Goal: Navigation & Orientation: Find specific page/section

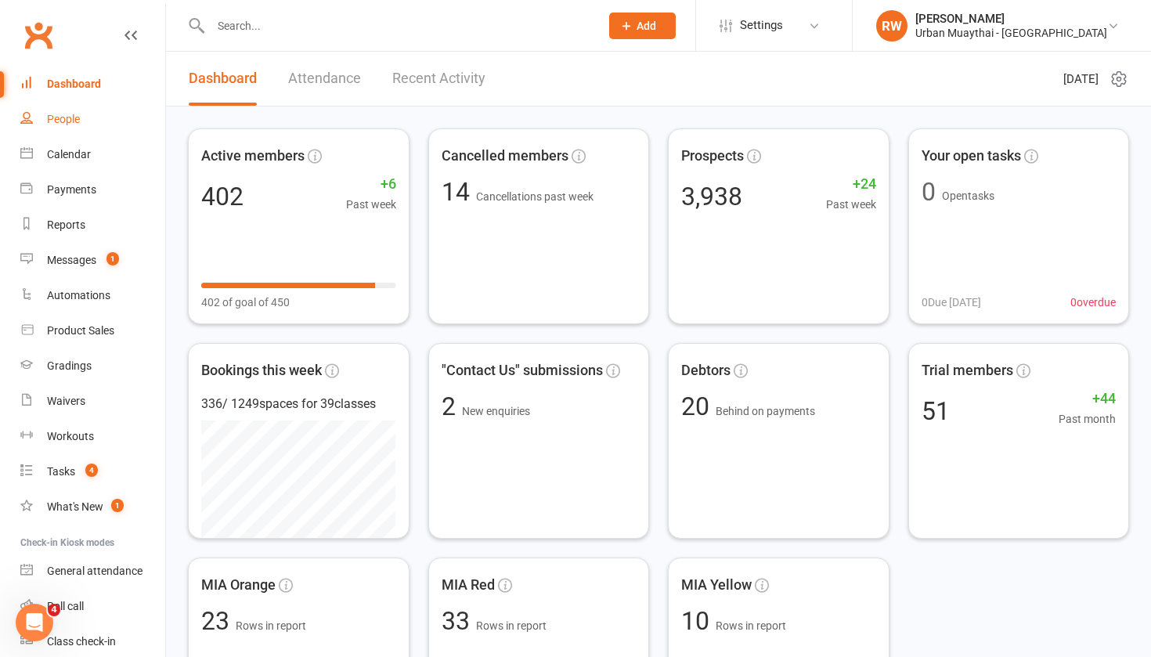
click at [66, 121] on div "People" at bounding box center [63, 119] width 33 height 13
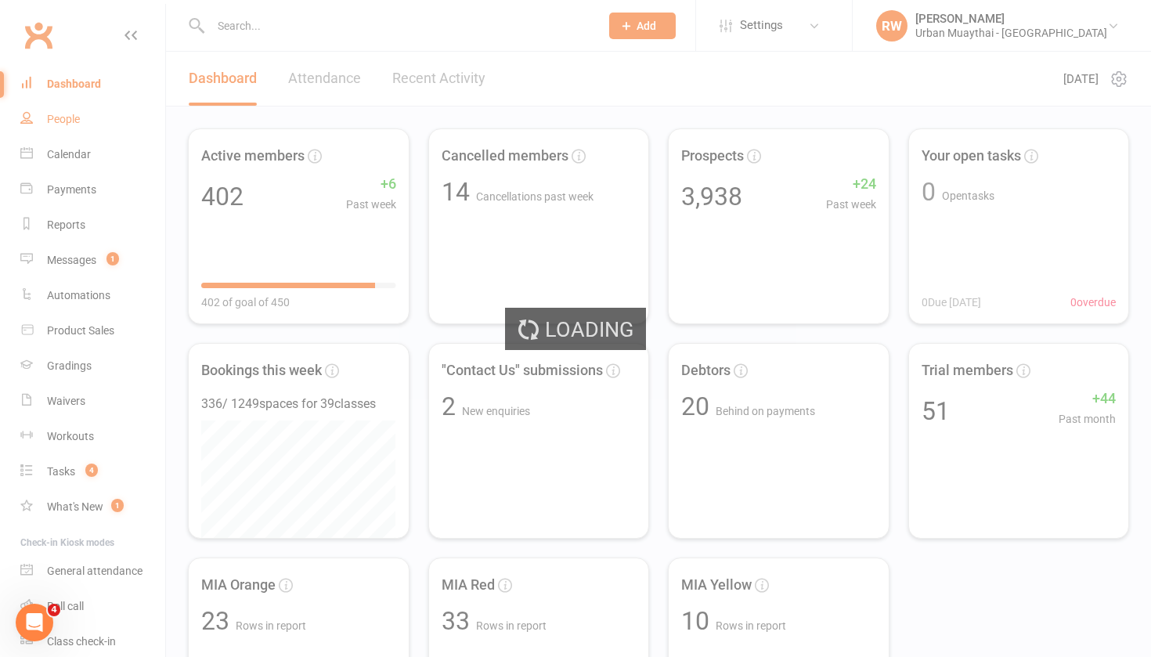
select select "50"
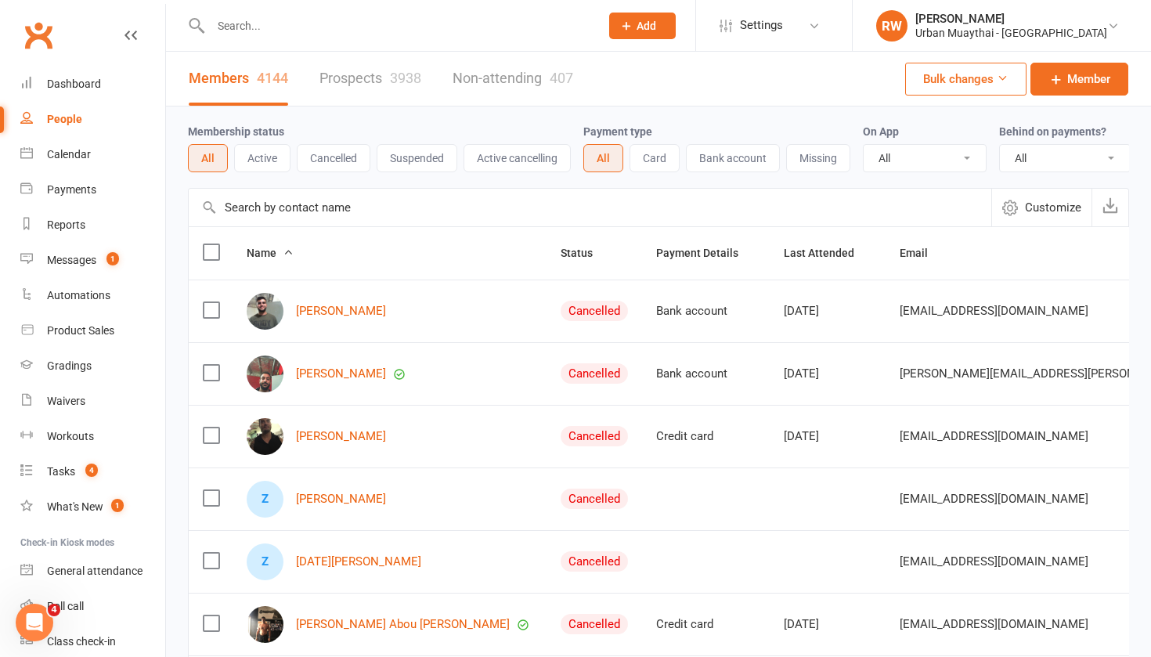
click at [334, 74] on link "Prospects 3938" at bounding box center [370, 79] width 102 height 54
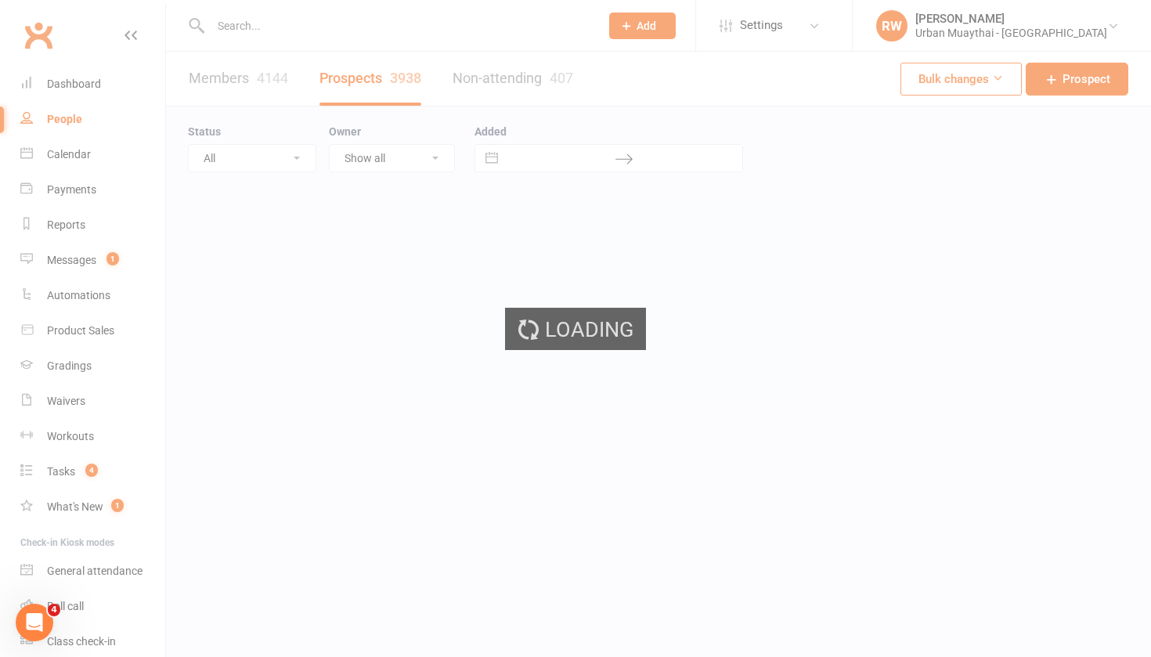
select select "100"
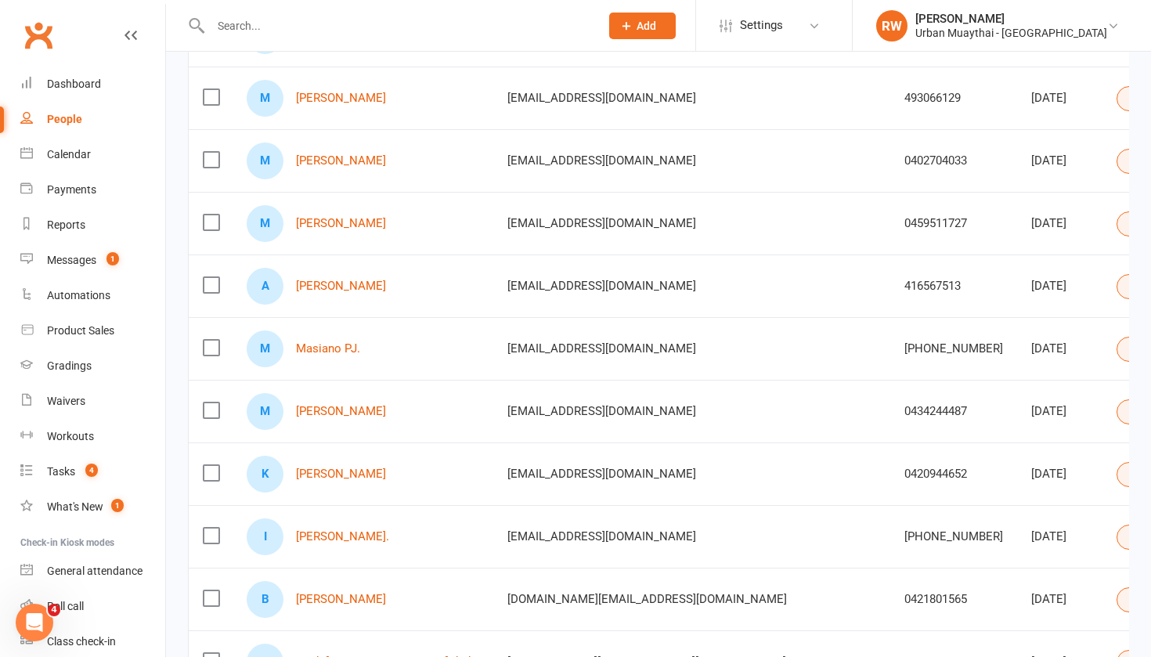
scroll to position [335, 0]
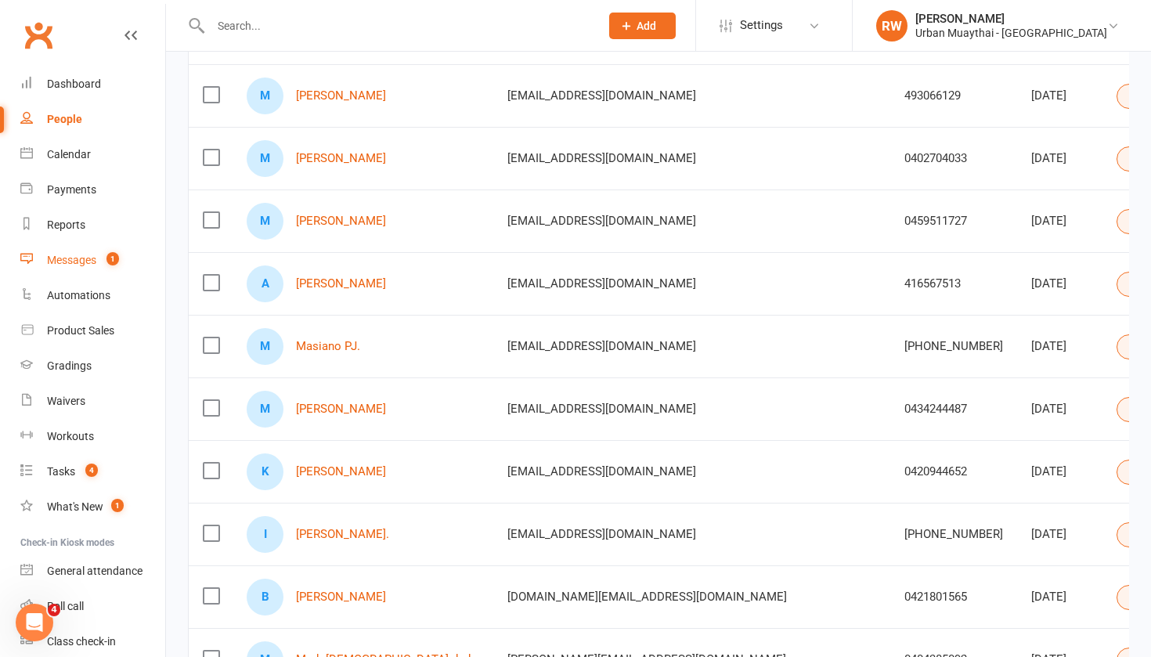
click at [79, 262] on div "Messages" at bounding box center [71, 260] width 49 height 13
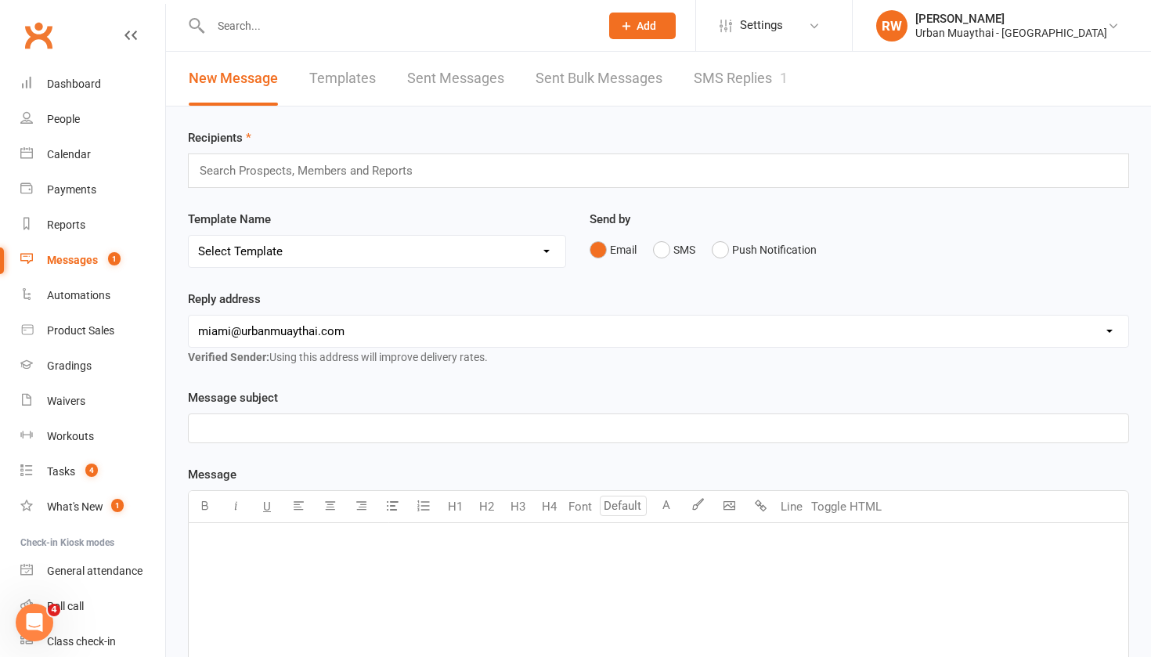
click at [725, 77] on link "SMS Replies 1" at bounding box center [741, 79] width 94 height 54
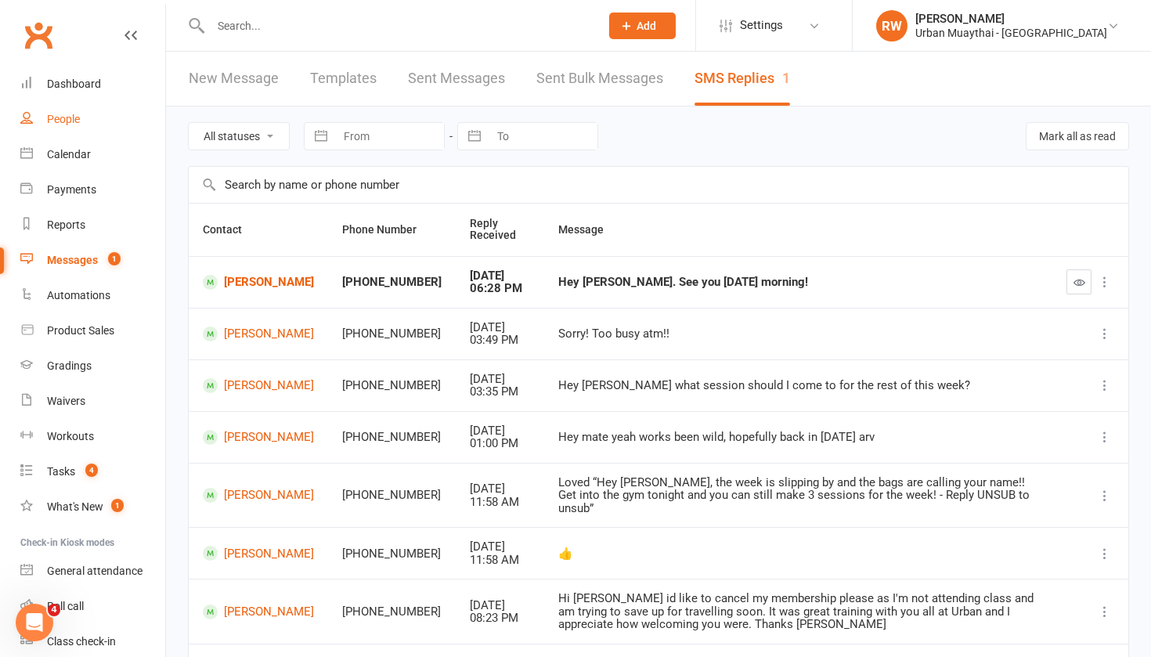
click at [65, 114] on div "People" at bounding box center [63, 119] width 33 height 13
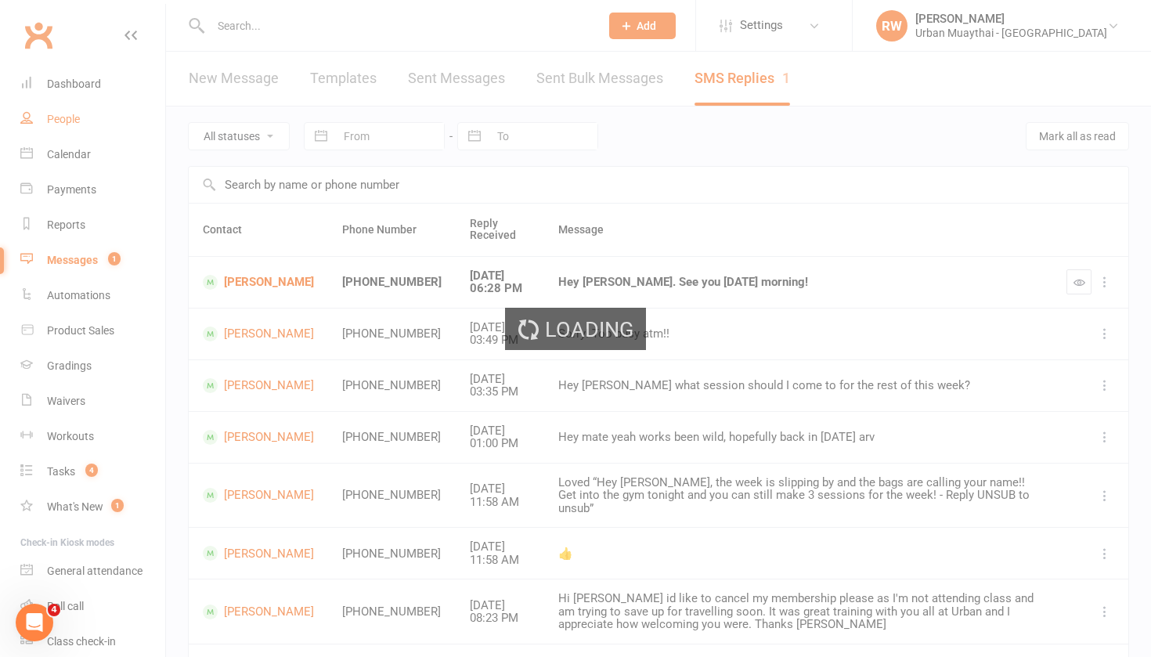
select select "100"
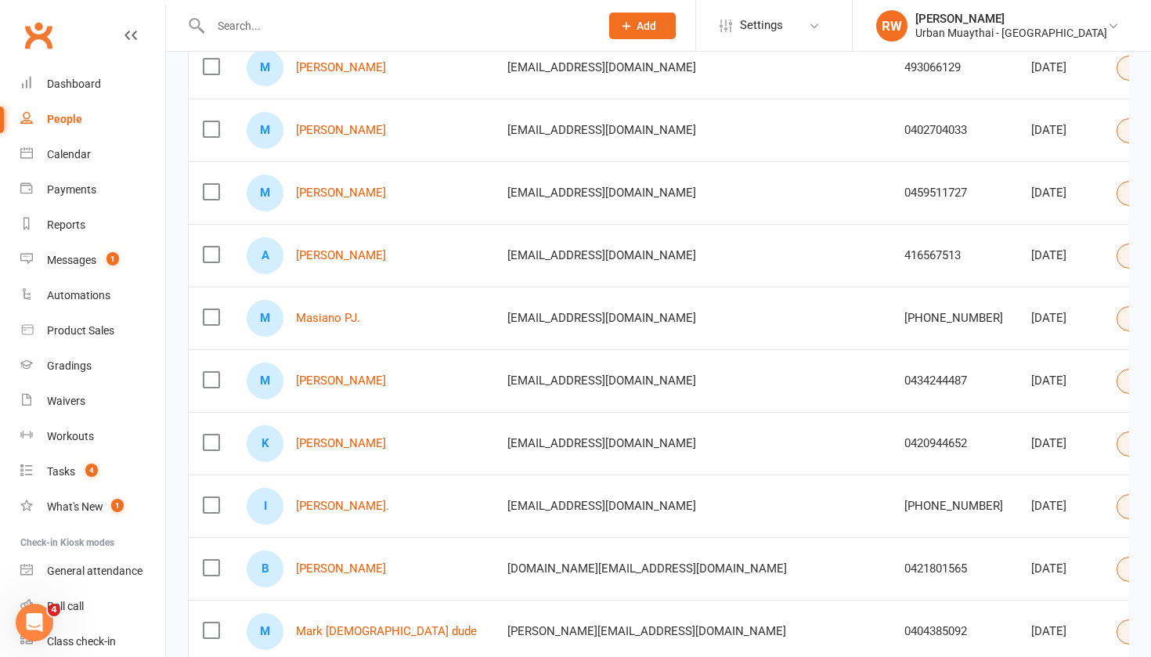
scroll to position [376, 0]
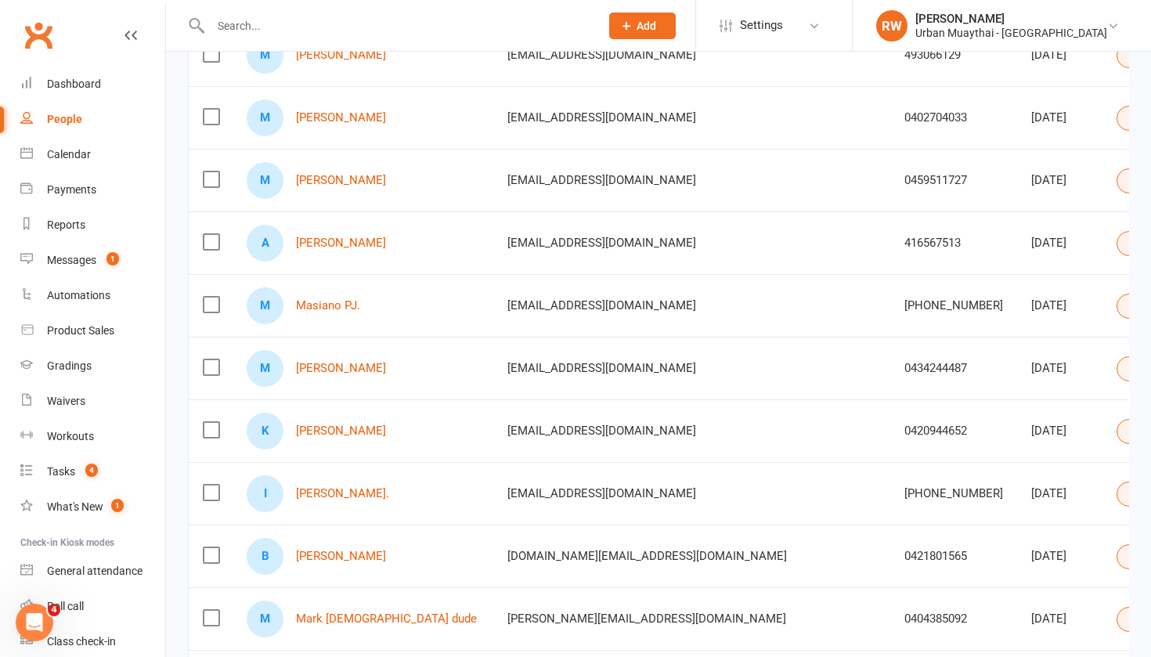
click at [240, 27] on input "text" at bounding box center [397, 26] width 383 height 22
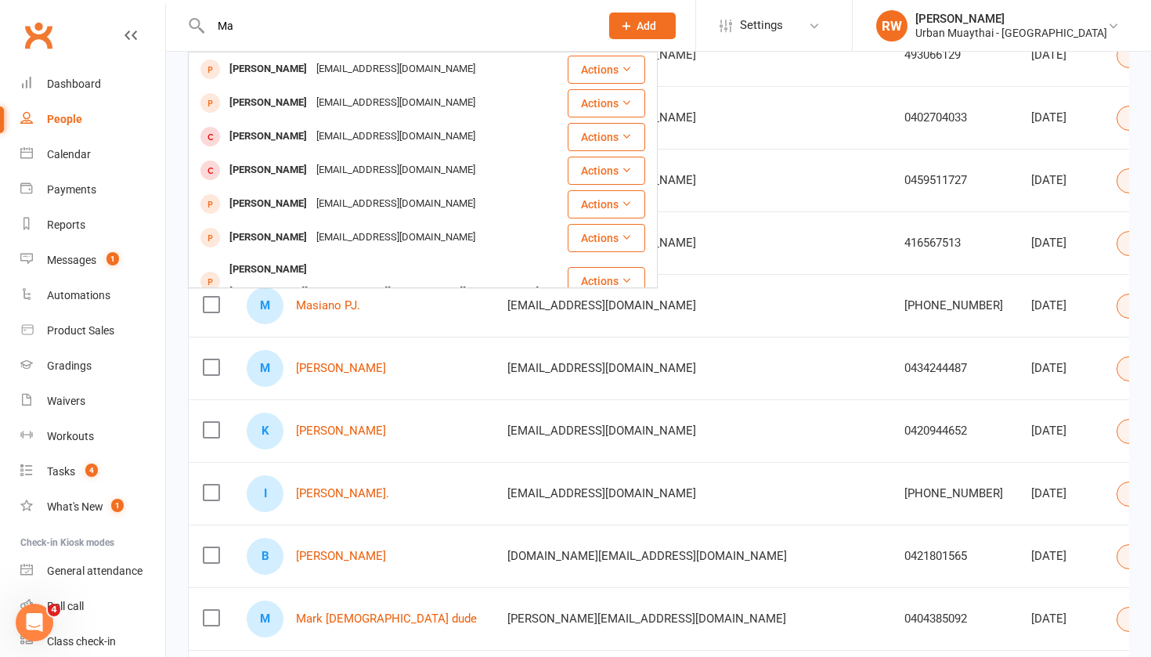
type input "M"
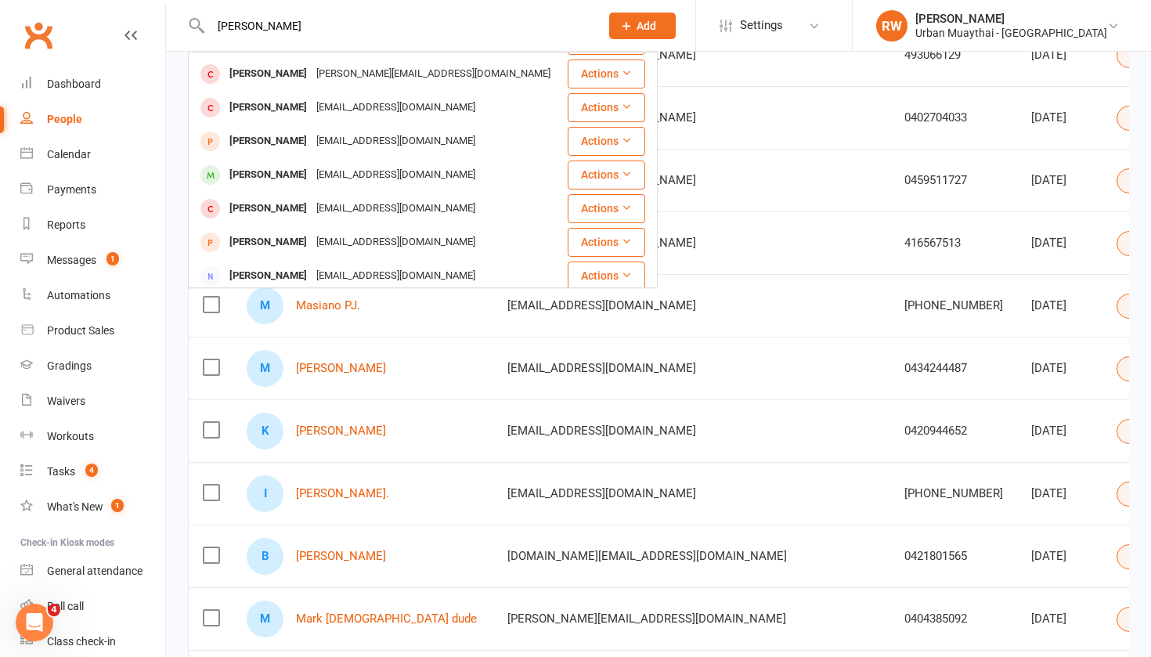
scroll to position [251, 0]
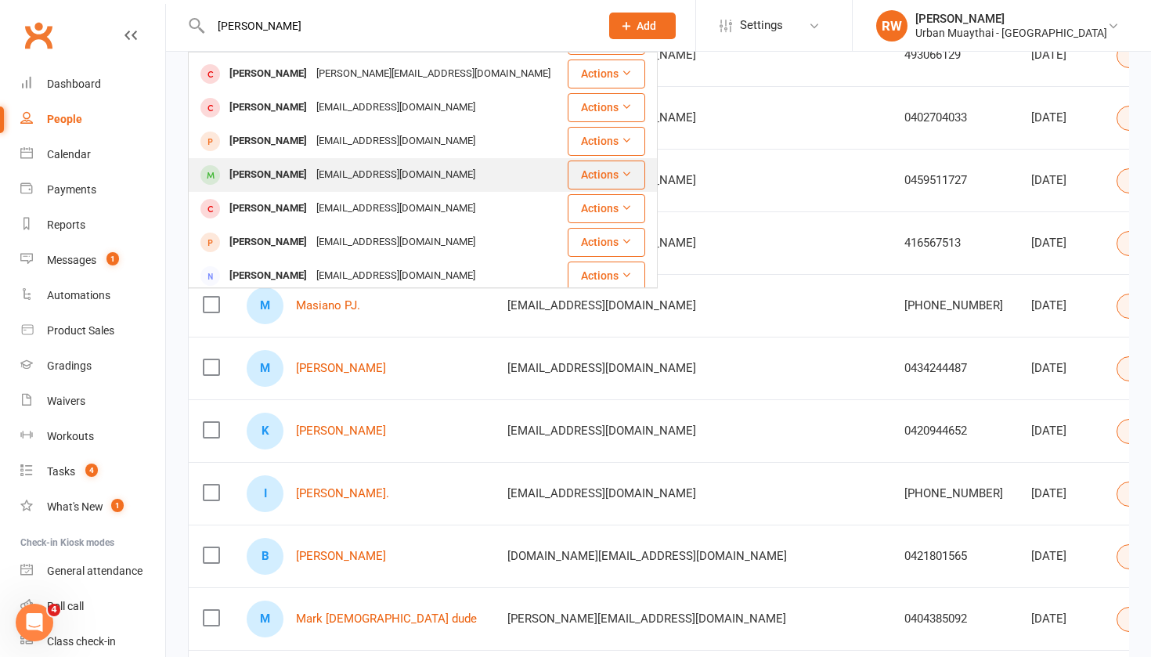
type input "[PERSON_NAME]"
click at [281, 164] on div "[PERSON_NAME]" at bounding box center [268, 175] width 87 height 23
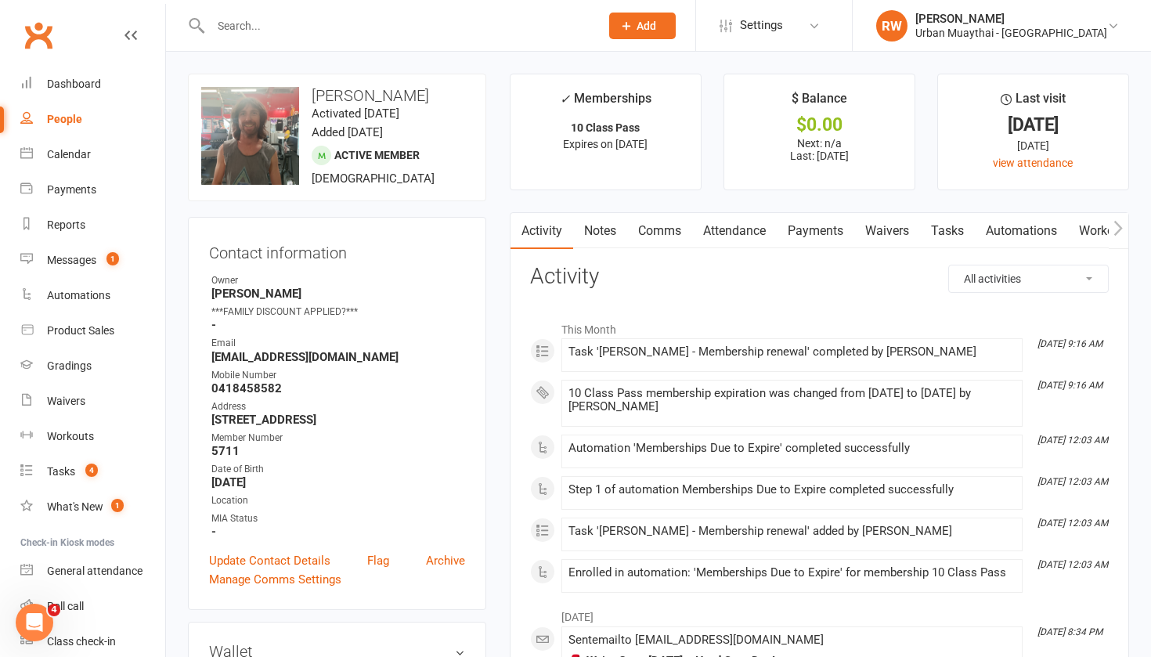
click at [813, 226] on link "Payments" at bounding box center [816, 231] width 78 height 36
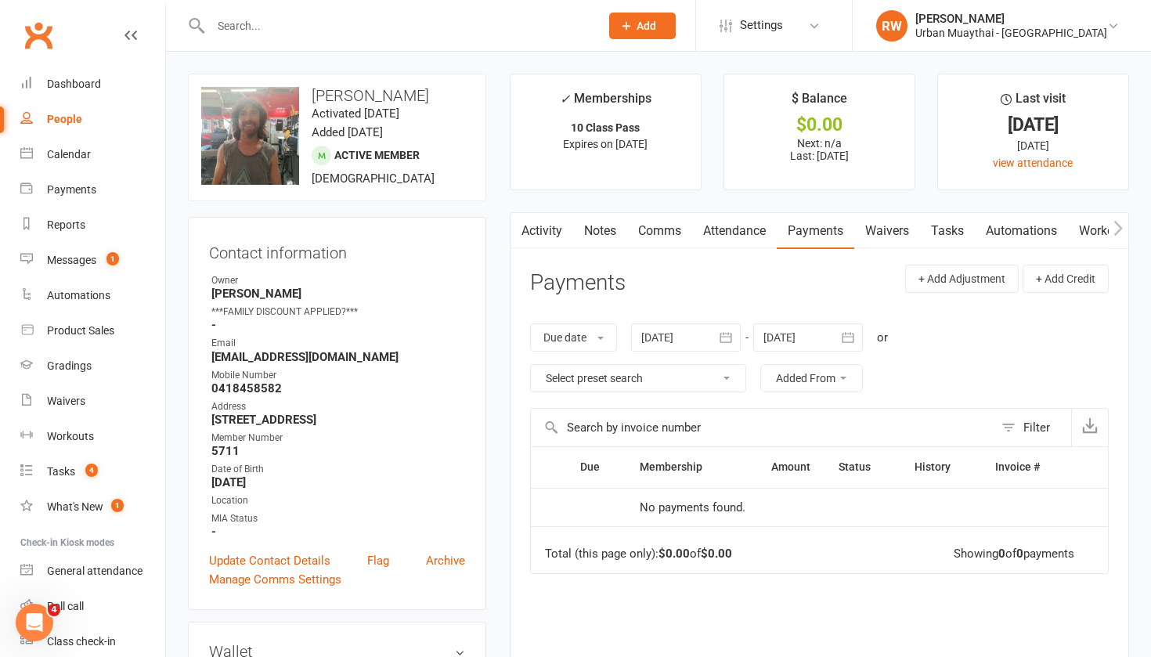
click at [900, 230] on link "Waivers" at bounding box center [887, 231] width 66 height 36
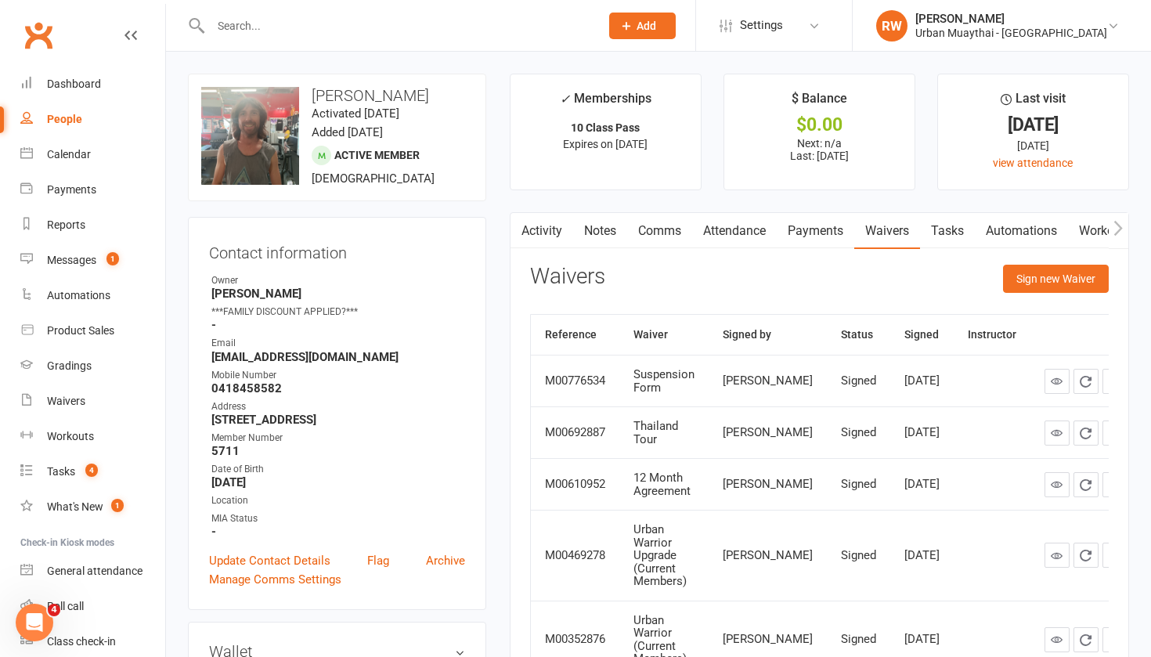
click at [507, 286] on main "✓ Memberships 10 Class Pass Expires on [DATE] $ Balance $0.00 Next: n/a Last: […" at bounding box center [819, 407] width 643 height 667
click at [76, 85] on div "Dashboard" at bounding box center [74, 84] width 54 height 13
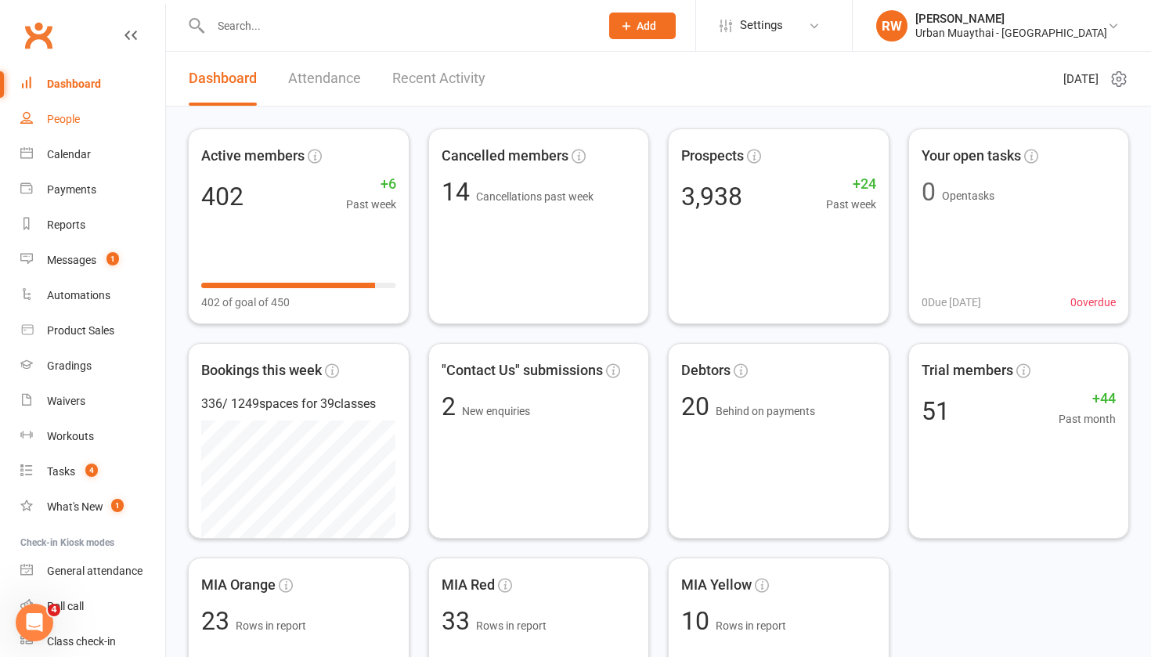
click at [62, 117] on div "People" at bounding box center [63, 119] width 33 height 13
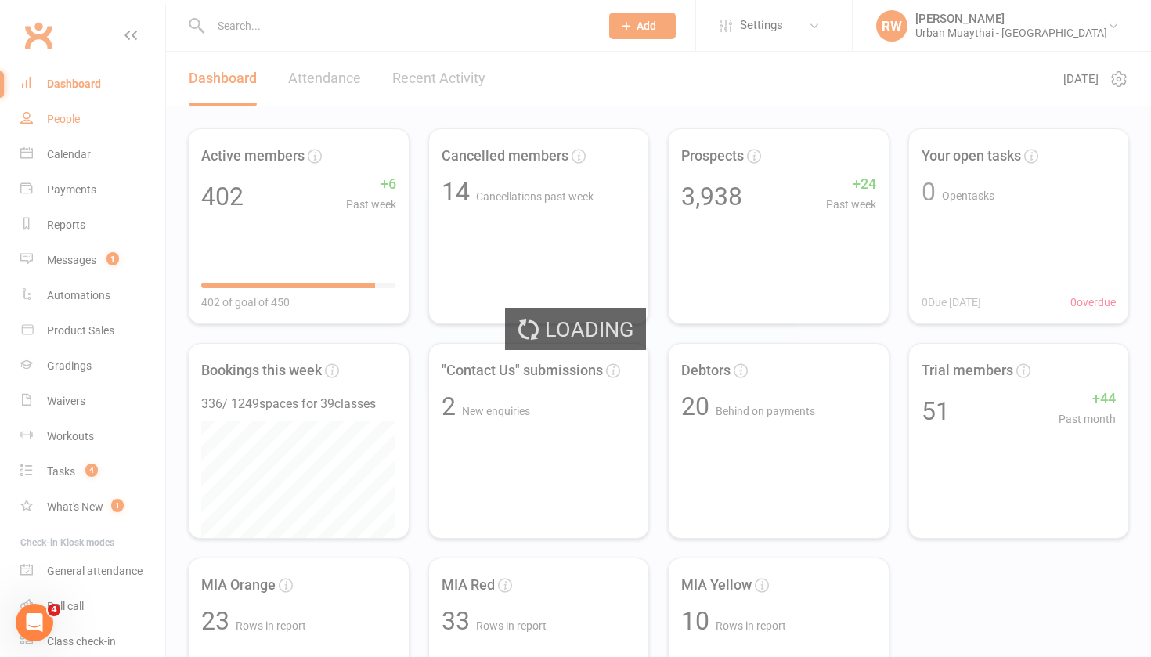
select select "100"
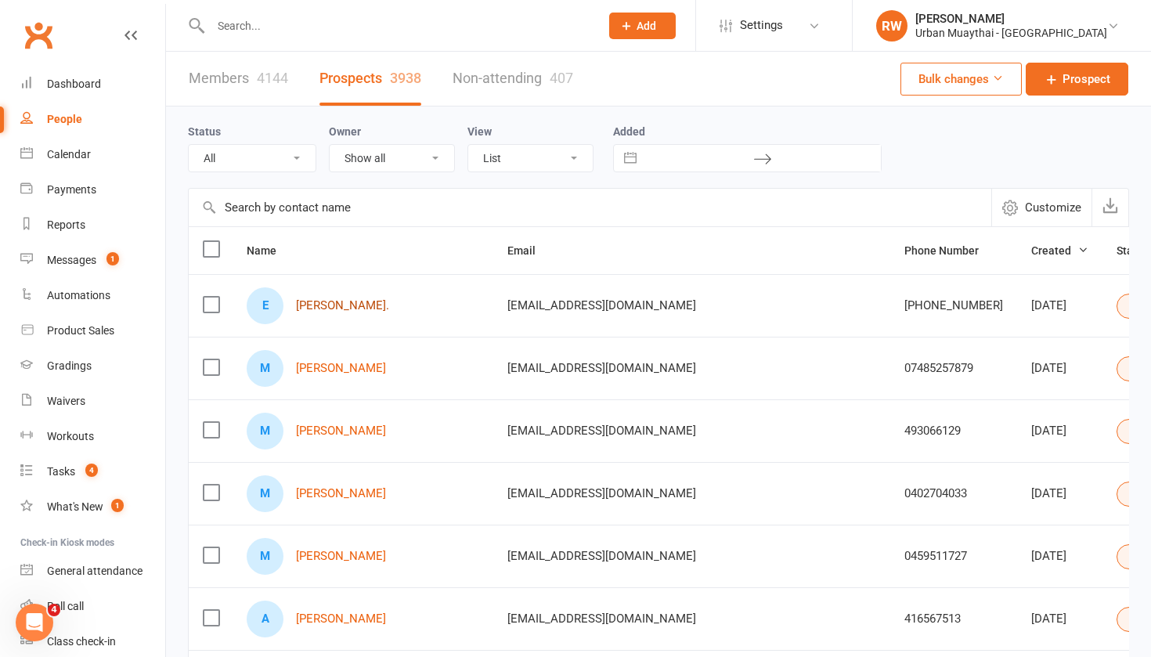
click at [356, 304] on link "[PERSON_NAME]." at bounding box center [342, 305] width 93 height 13
